Goal: Information Seeking & Learning: Learn about a topic

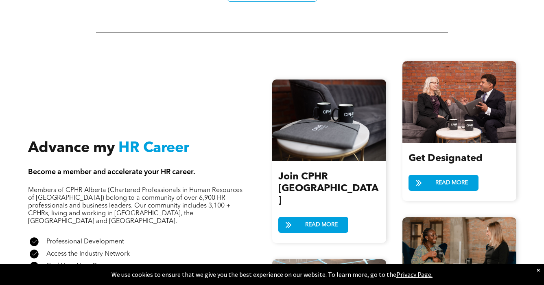
scroll to position [581, 0]
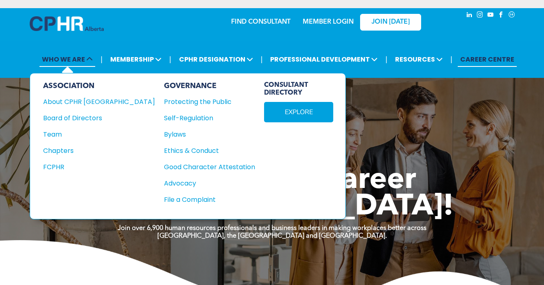
click at [80, 56] on span "WHO WE ARE" at bounding box center [68, 59] width 56 height 15
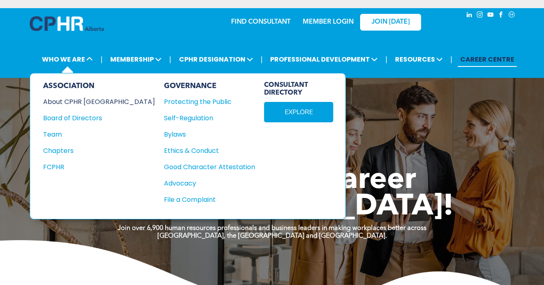
click at [72, 104] on div "About CPHR [GEOGRAPHIC_DATA]" at bounding box center [93, 102] width 101 height 10
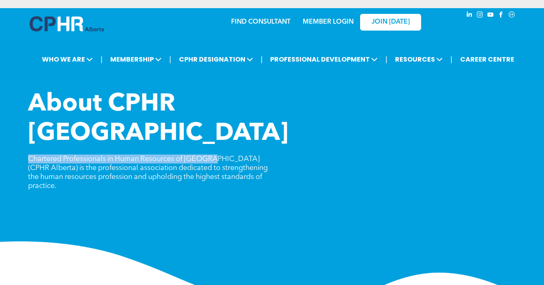
drag, startPoint x: 22, startPoint y: 129, endPoint x: 213, endPoint y: 127, distance: 190.6
click at [213, 127] on div "About CPHR [GEOGRAPHIC_DATA] Chartered Professionals in Human Resources of [GEO…" at bounding box center [272, 199] width 544 height 219
